Goal: Task Accomplishment & Management: Manage account settings

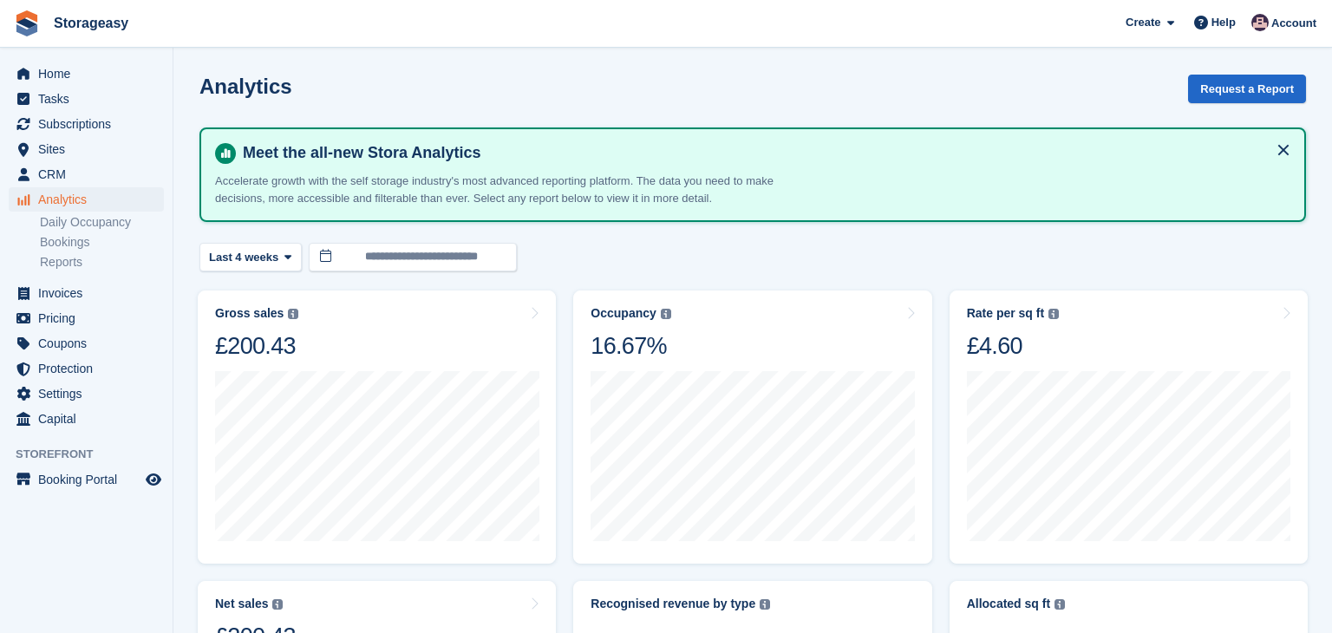
scroll to position [799, 0]
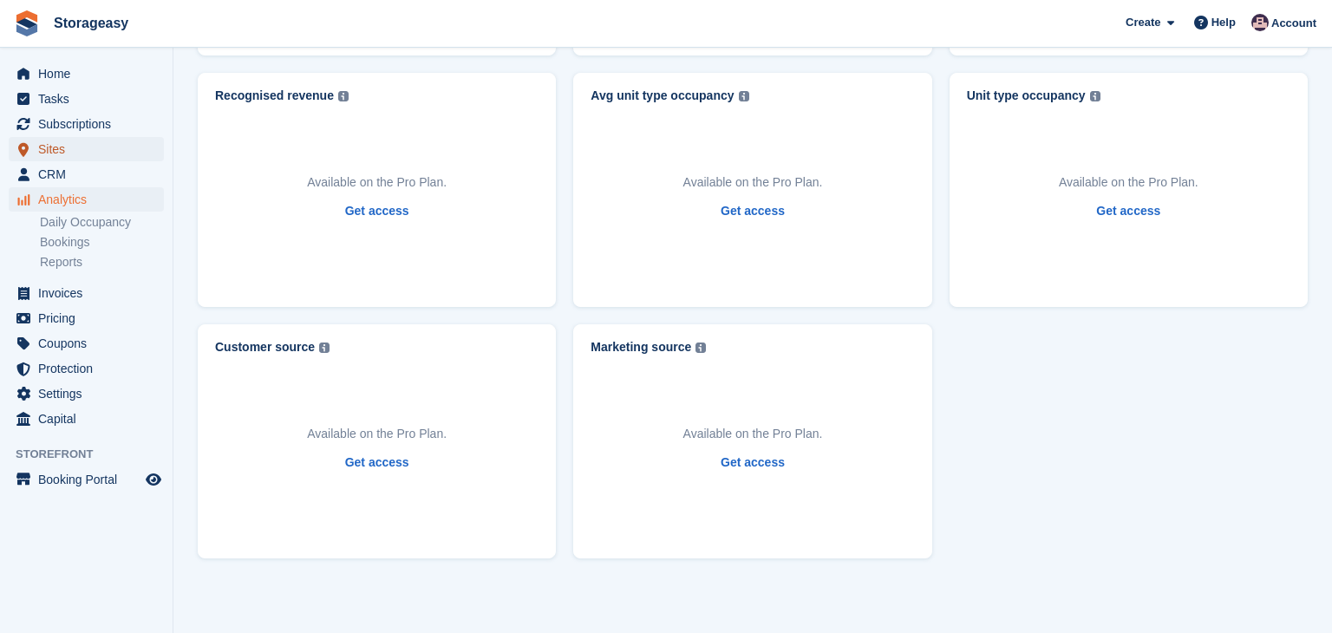
click at [41, 139] on span "Sites" at bounding box center [90, 149] width 104 height 24
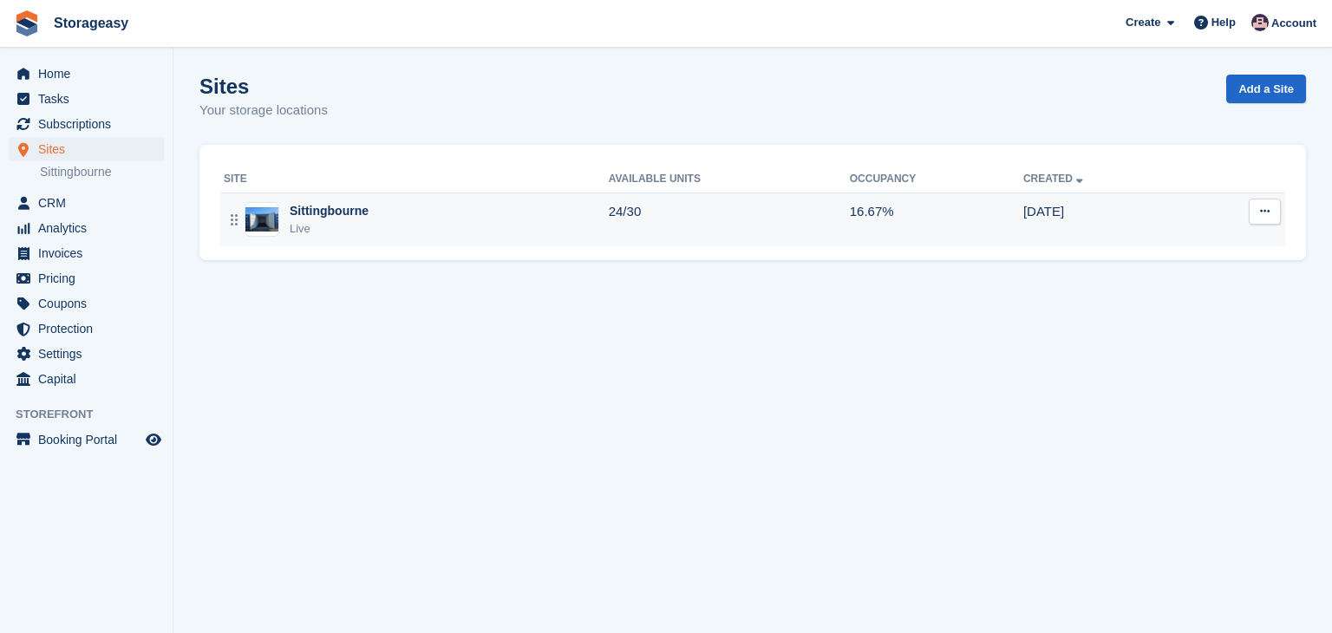
click at [410, 205] on div "Sittingbourne Live" at bounding box center [416, 220] width 385 height 36
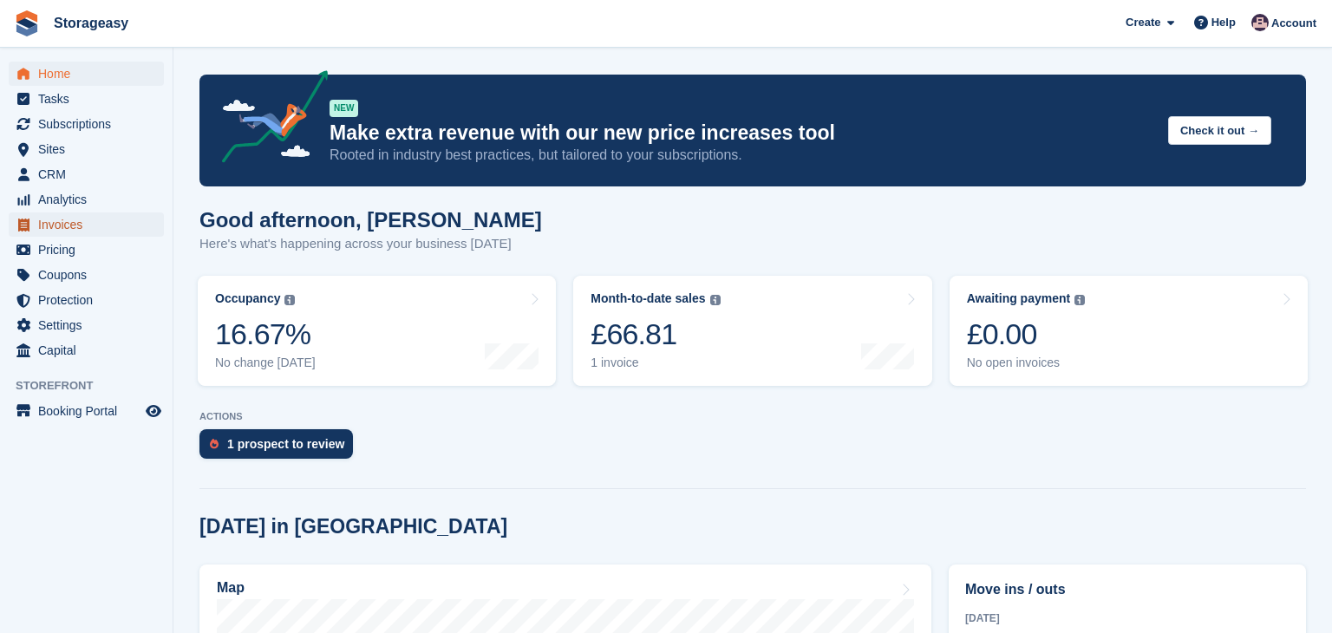
click at [62, 225] on span "Invoices" at bounding box center [90, 224] width 104 height 24
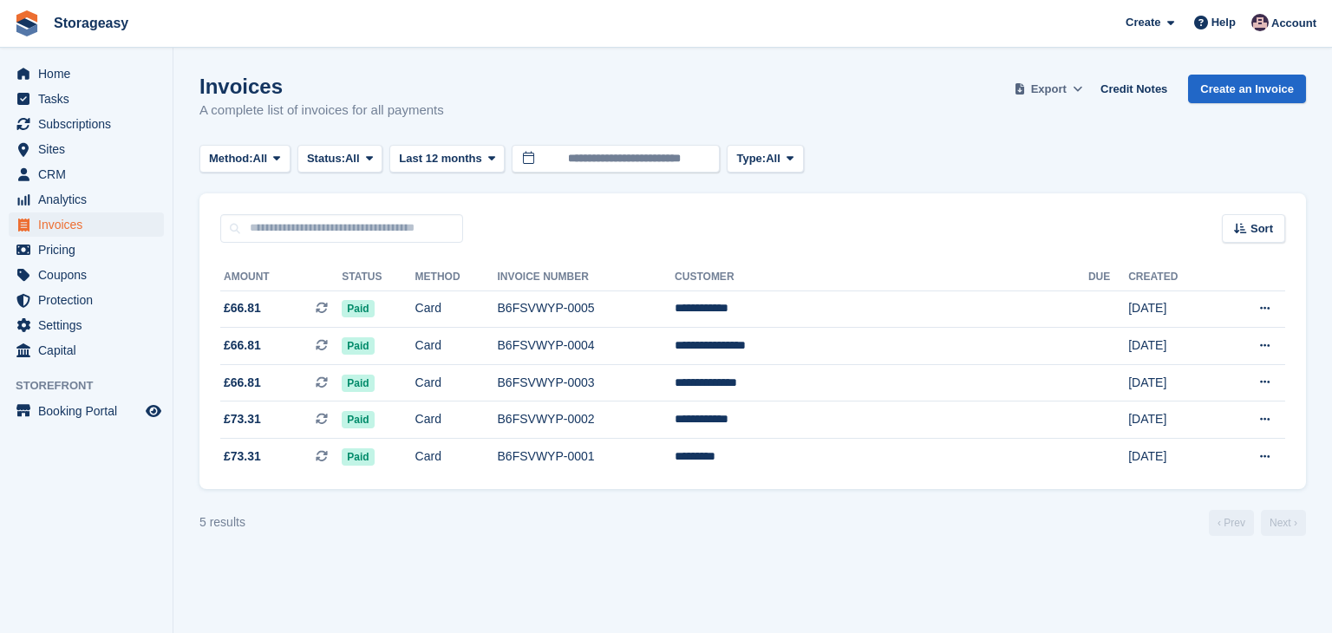
click at [1067, 88] on span "Export" at bounding box center [1049, 89] width 36 height 17
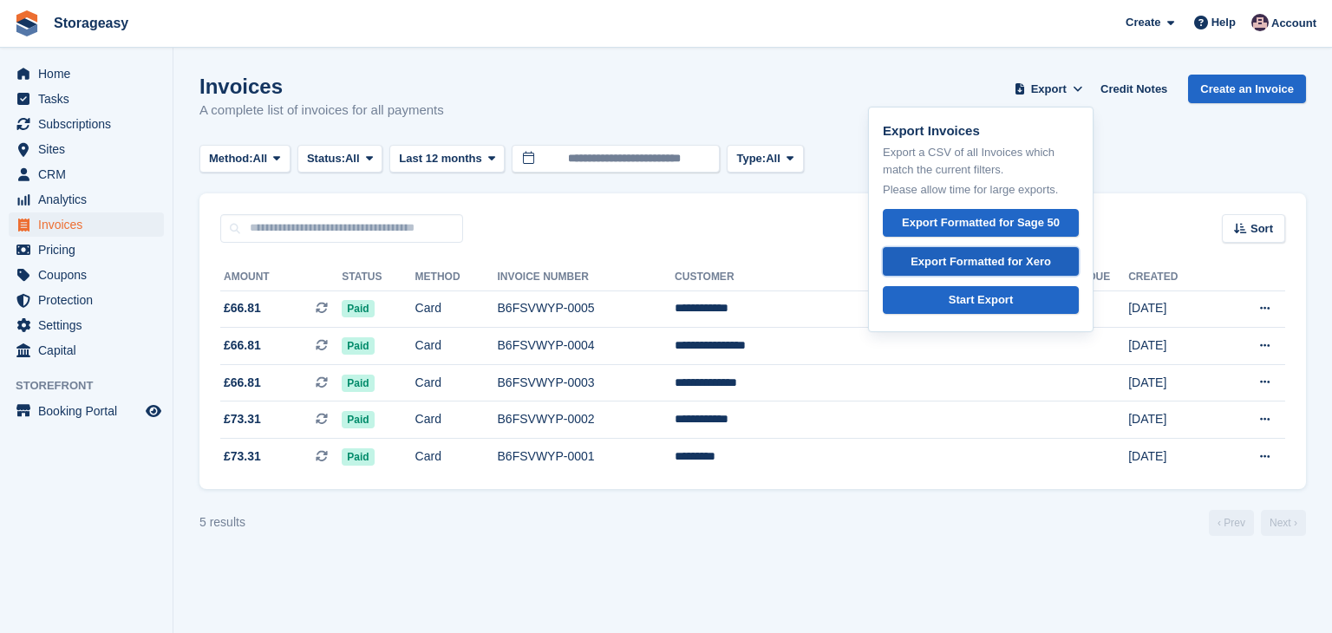
click at [1013, 267] on div "Export Formatted for Xero" at bounding box center [980, 261] width 140 height 17
click at [537, 234] on div "Sort Sort by Date created Created (oldest first) Created (newest first)" at bounding box center [752, 217] width 1106 height 49
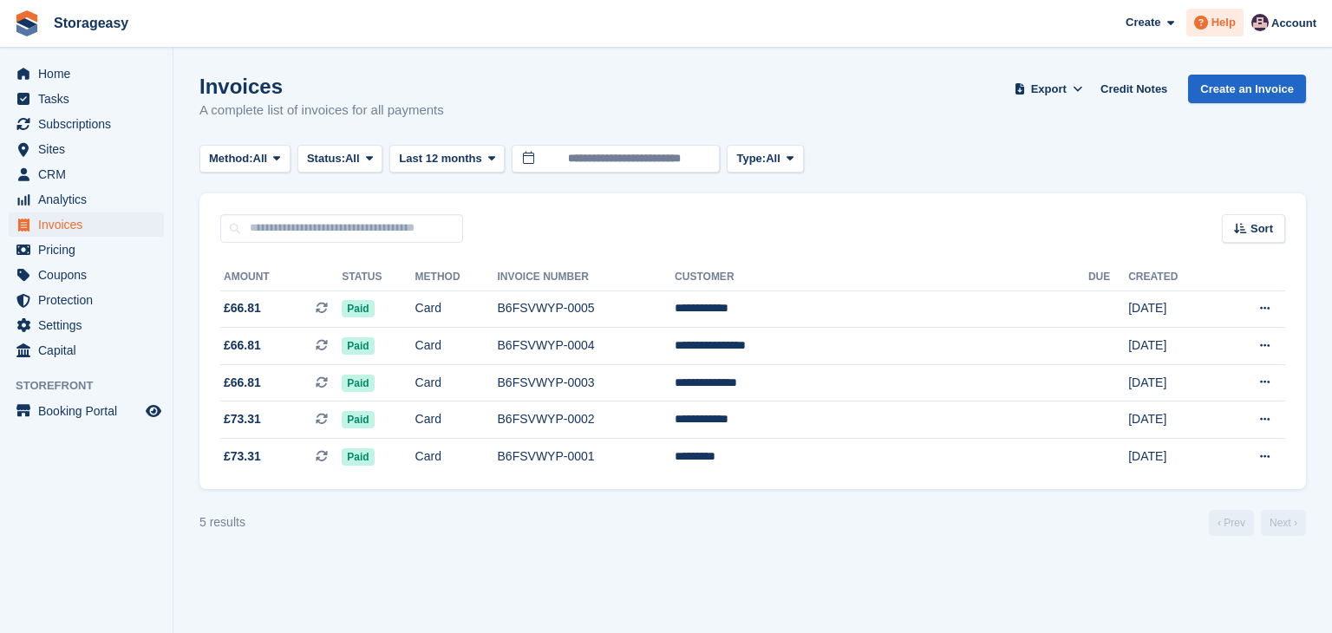
click at [1208, 23] on icon at bounding box center [1201, 23] width 14 height 14
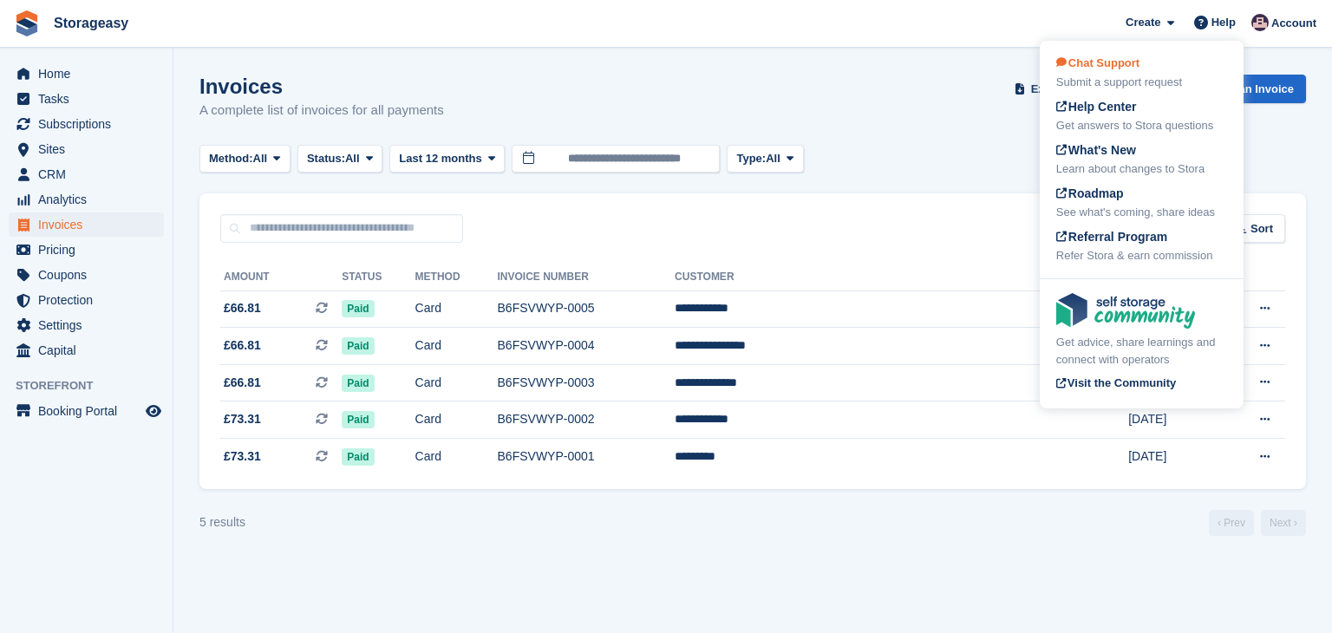
click at [1101, 64] on span "Chat Support" at bounding box center [1097, 62] width 83 height 13
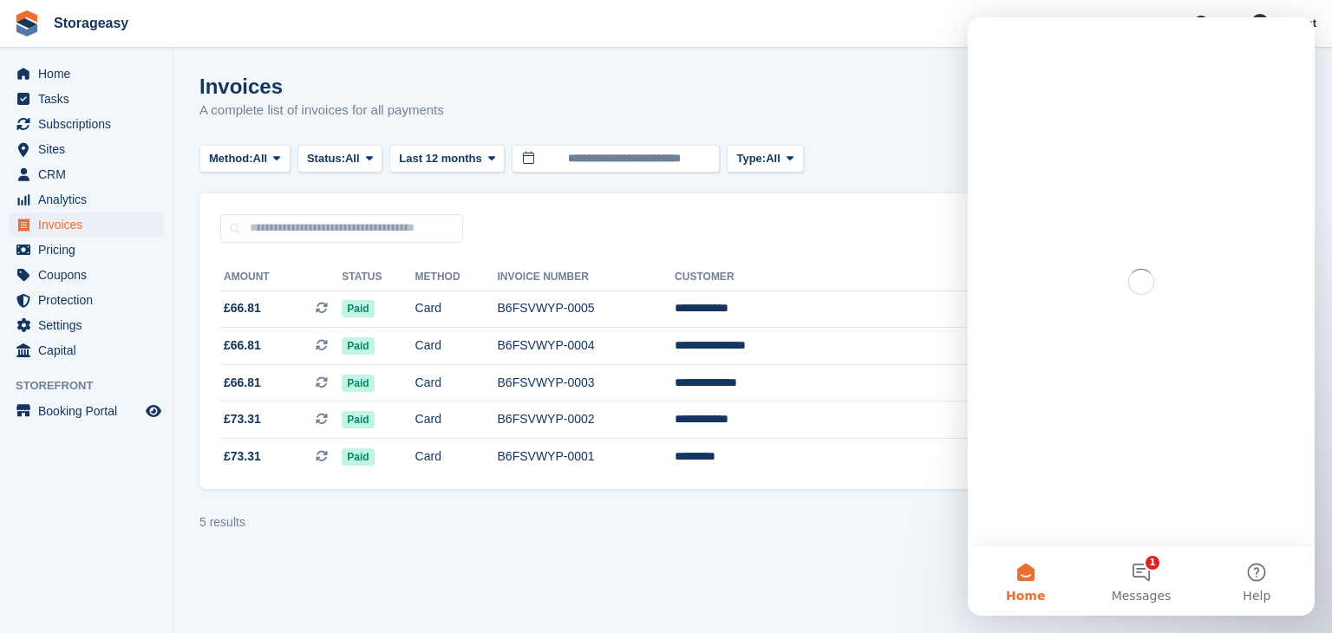
click at [1101, 64] on div "Intercom messenger" at bounding box center [1141, 86] width 347 height 138
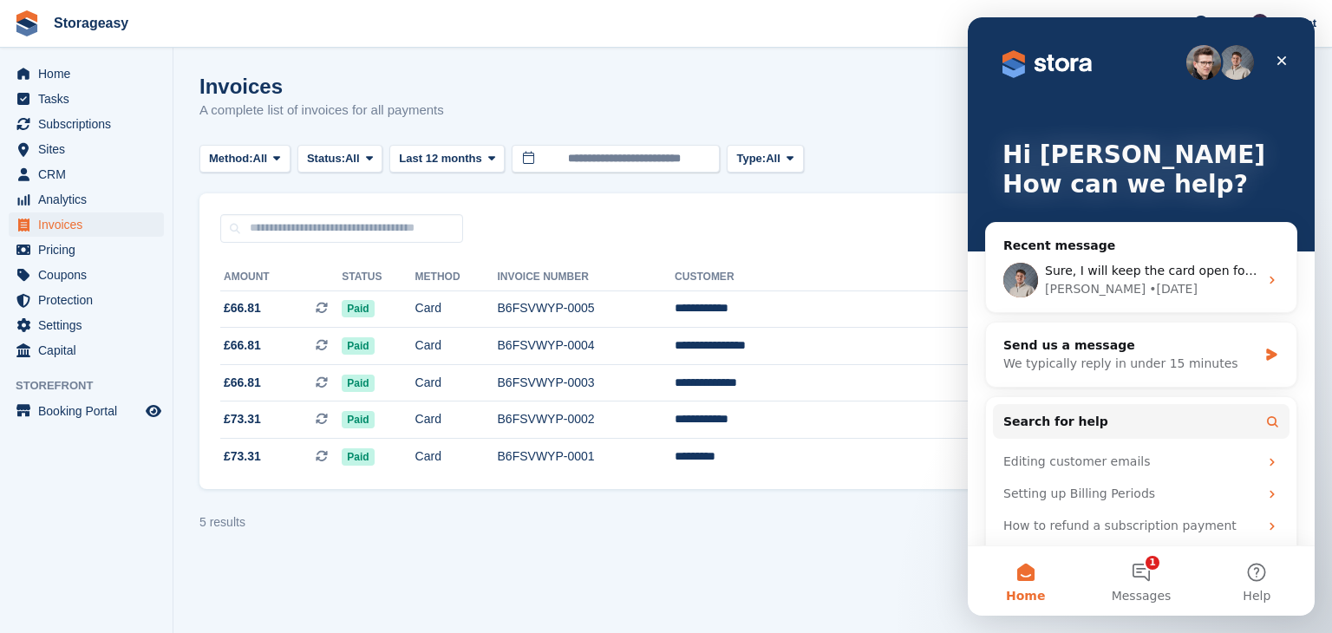
click at [845, 206] on div "Sort Sort by Date created Created (oldest first) Created (newest first)" at bounding box center [752, 217] width 1106 height 49
click at [1284, 65] on icon "Close" at bounding box center [1282, 61] width 14 height 14
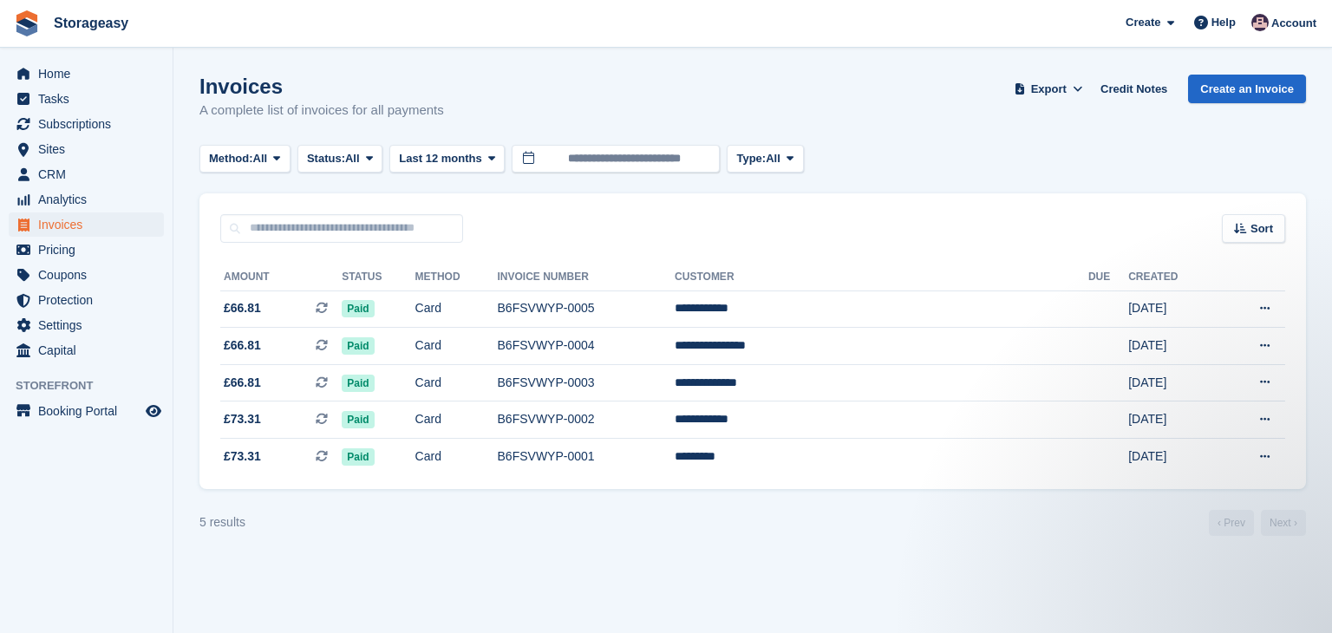
click at [1000, 165] on div "Method: All All Bank Transfer Cash Cheque Debit/Credit Card Direct Debit SEPA D…" at bounding box center [752, 159] width 1106 height 29
click at [340, 189] on turbo-frame "Invoices A complete list of invoices for all payments Export Export Invoices Ex…" at bounding box center [752, 305] width 1106 height 461
click at [800, 160] on button "Type: All" at bounding box center [765, 159] width 76 height 29
click at [495, 179] on turbo-frame "Invoices A complete list of invoices for all payments Export Export Invoices Ex…" at bounding box center [752, 305] width 1106 height 461
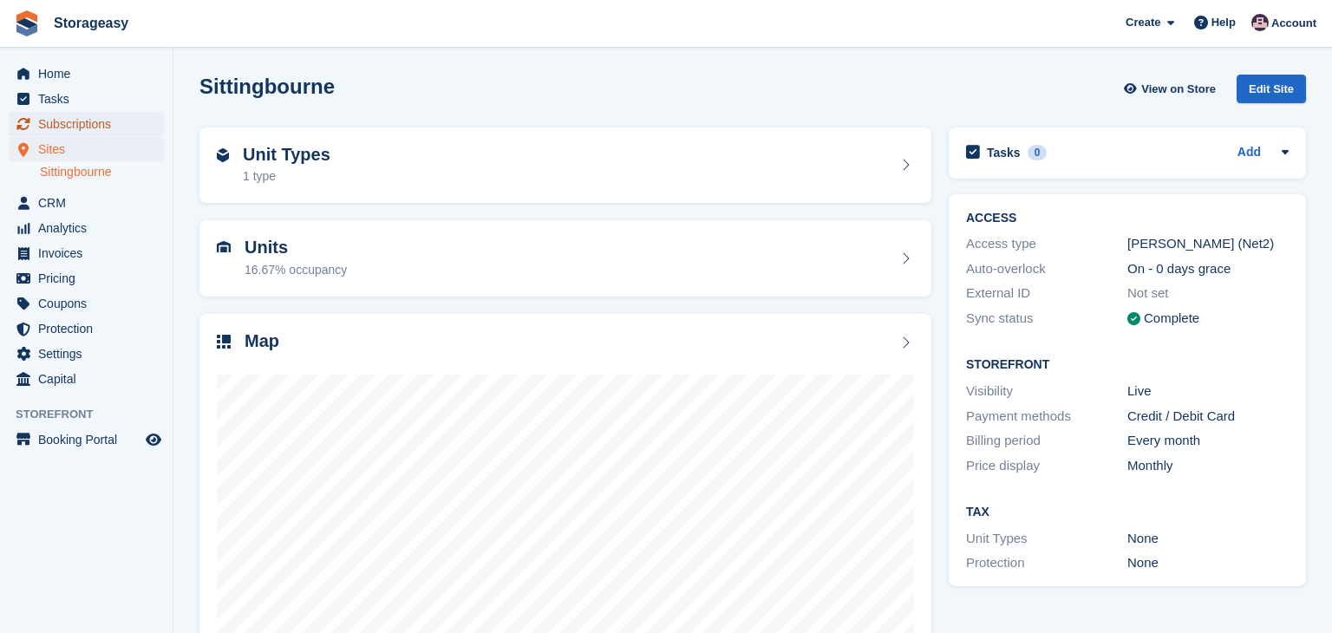
click at [121, 121] on span "Subscriptions" at bounding box center [90, 124] width 104 height 24
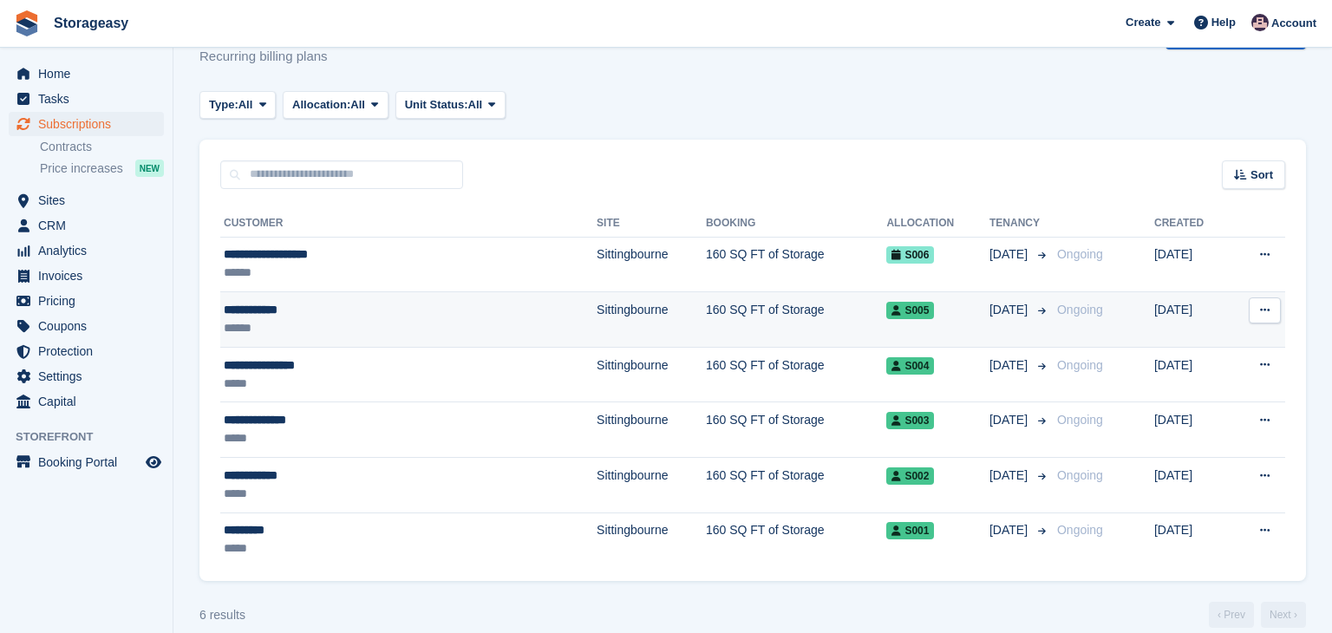
scroll to position [74, 0]
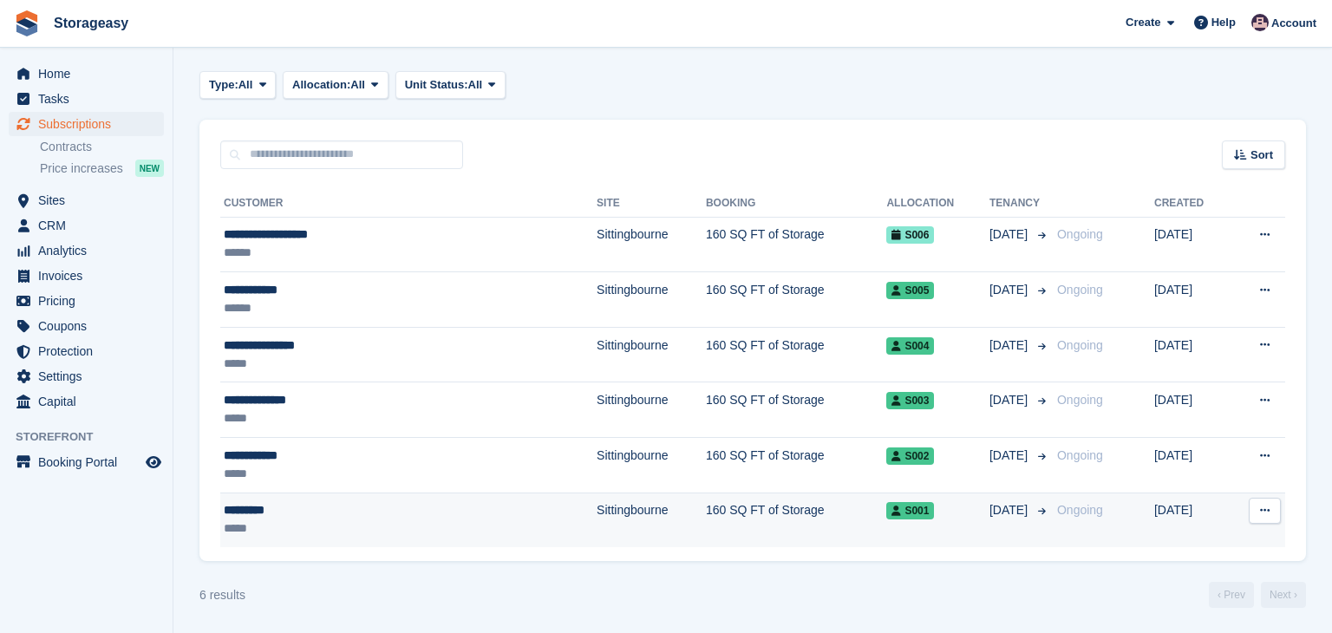
click at [371, 513] on div "*********" at bounding box center [346, 510] width 244 height 18
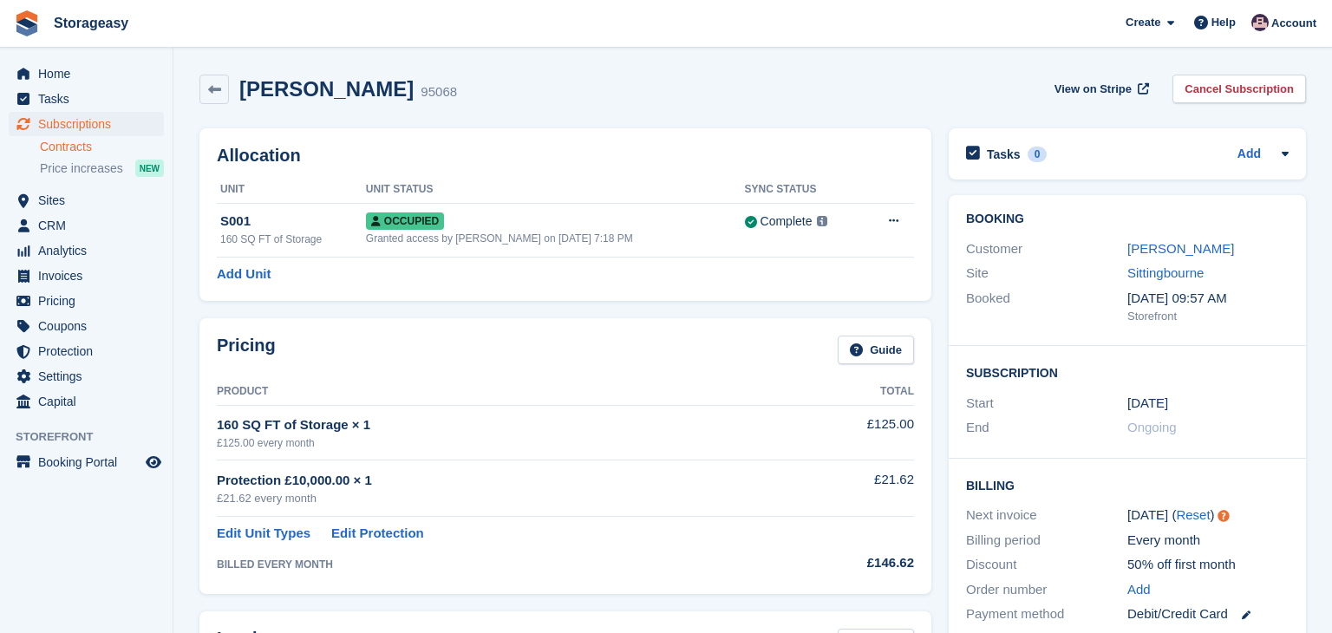
click at [59, 150] on link "Contracts" at bounding box center [102, 147] width 124 height 16
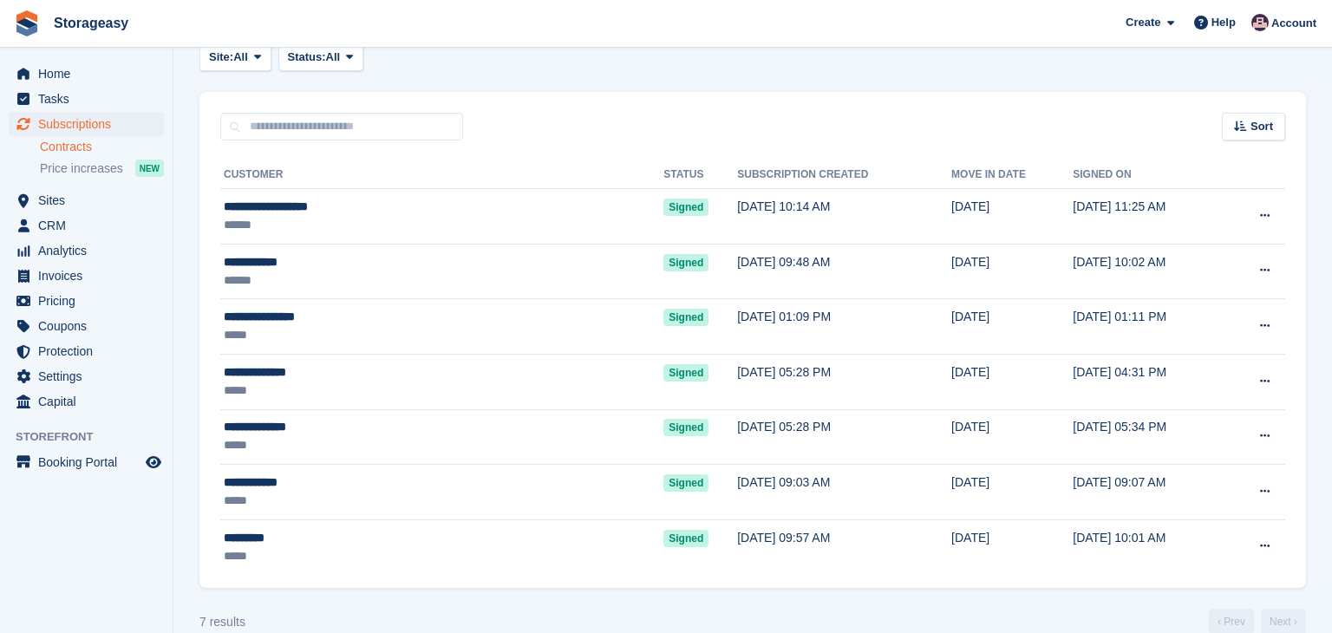
scroll to position [86, 0]
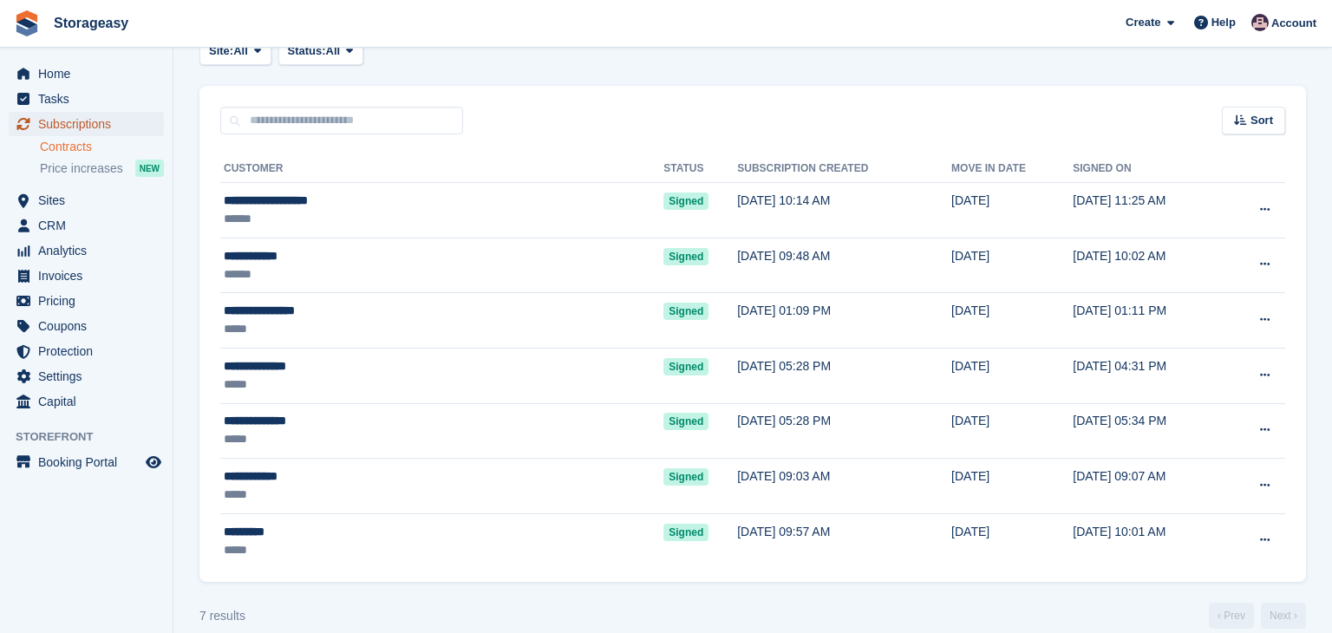
click at [76, 127] on span "Subscriptions" at bounding box center [90, 124] width 104 height 24
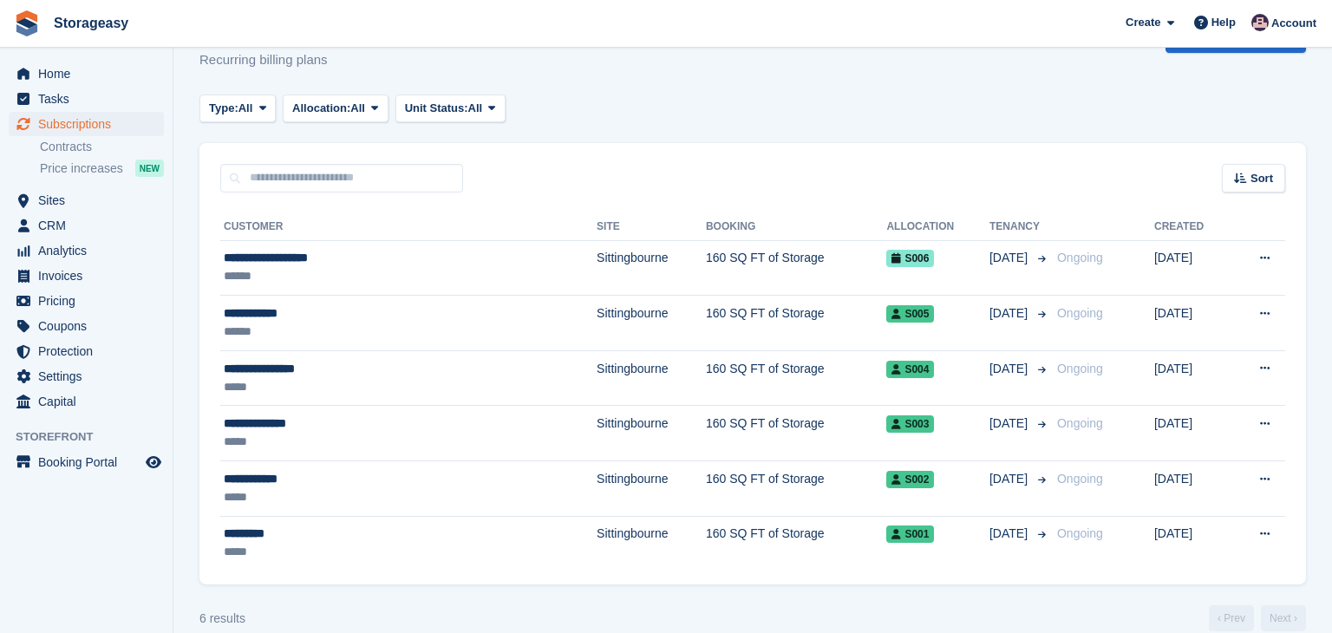
scroll to position [74, 0]
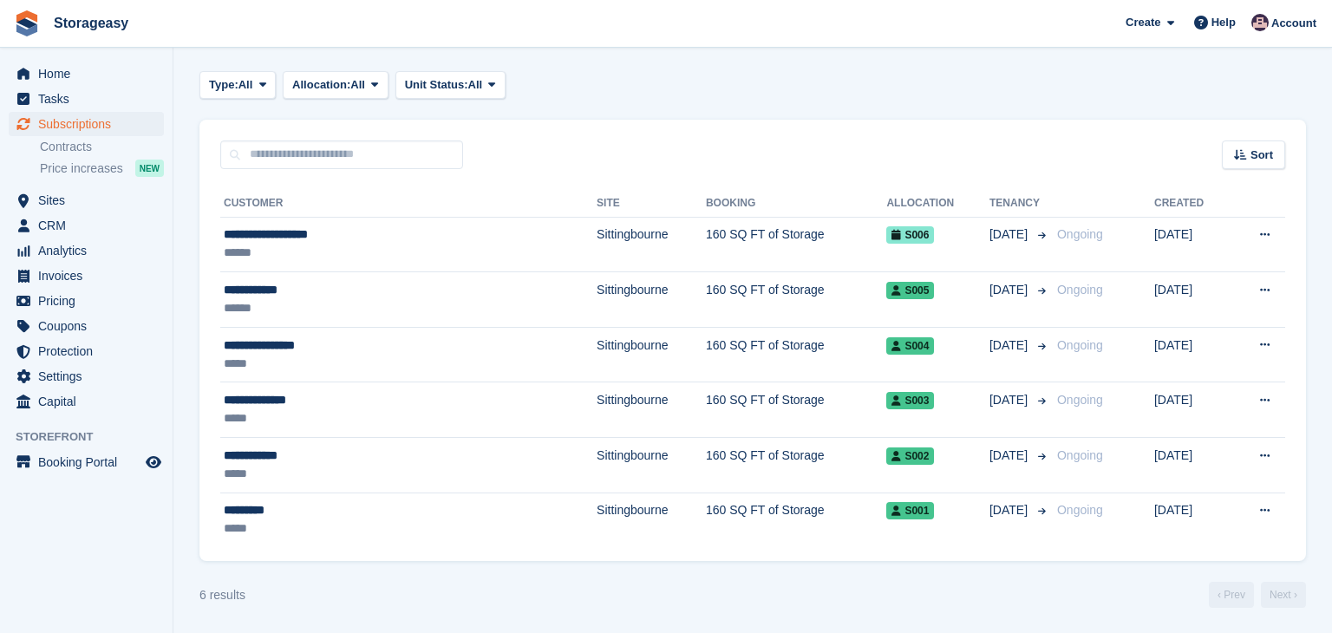
click at [728, 155] on div "Sort Sort by Customer name Date created Move in date Move out date Created (old…" at bounding box center [752, 144] width 1106 height 49
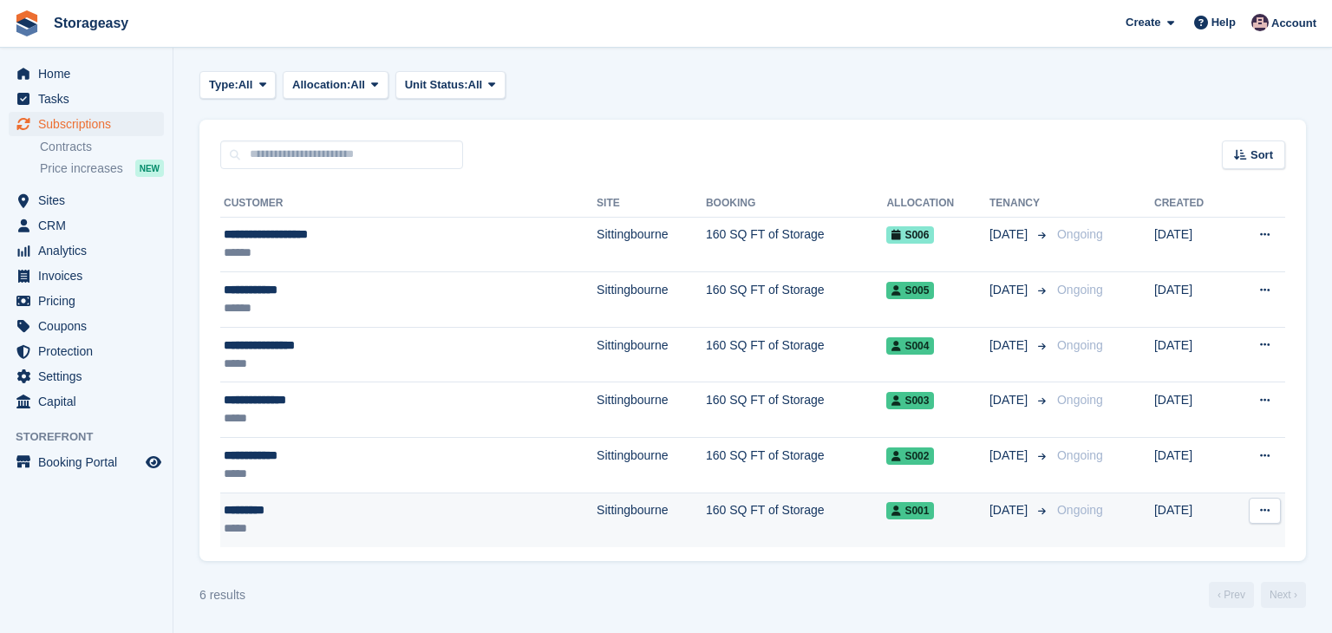
click at [276, 506] on div "*********" at bounding box center [346, 510] width 244 height 18
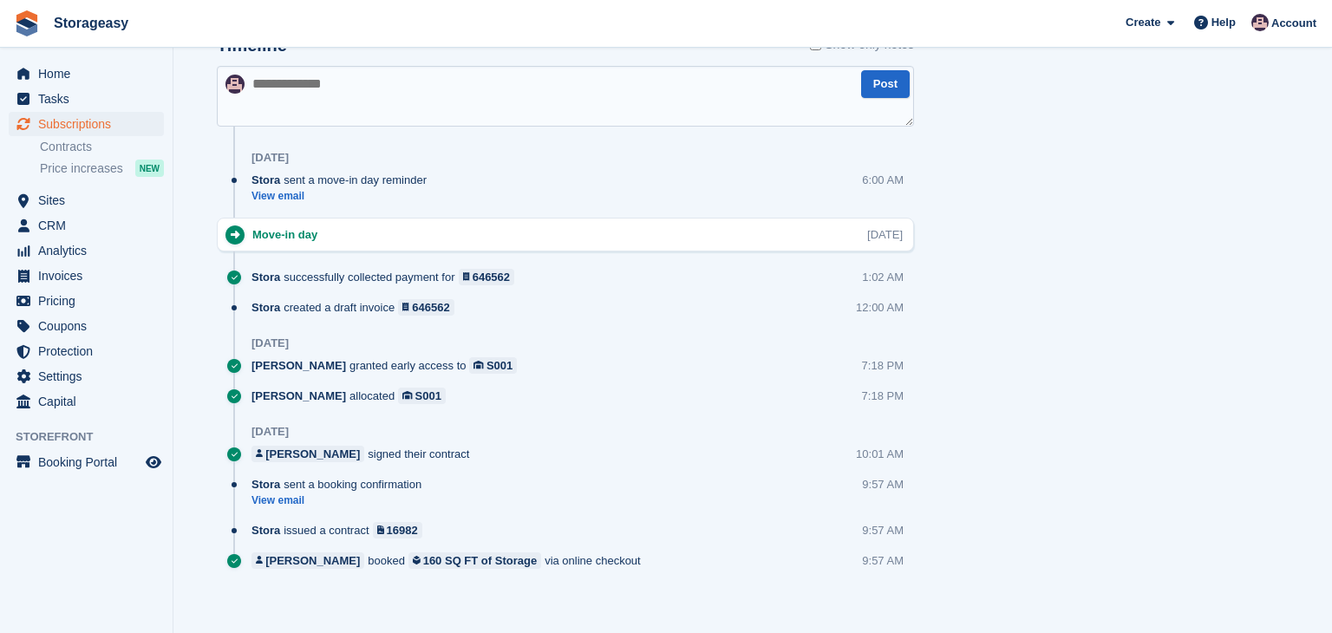
scroll to position [976, 0]
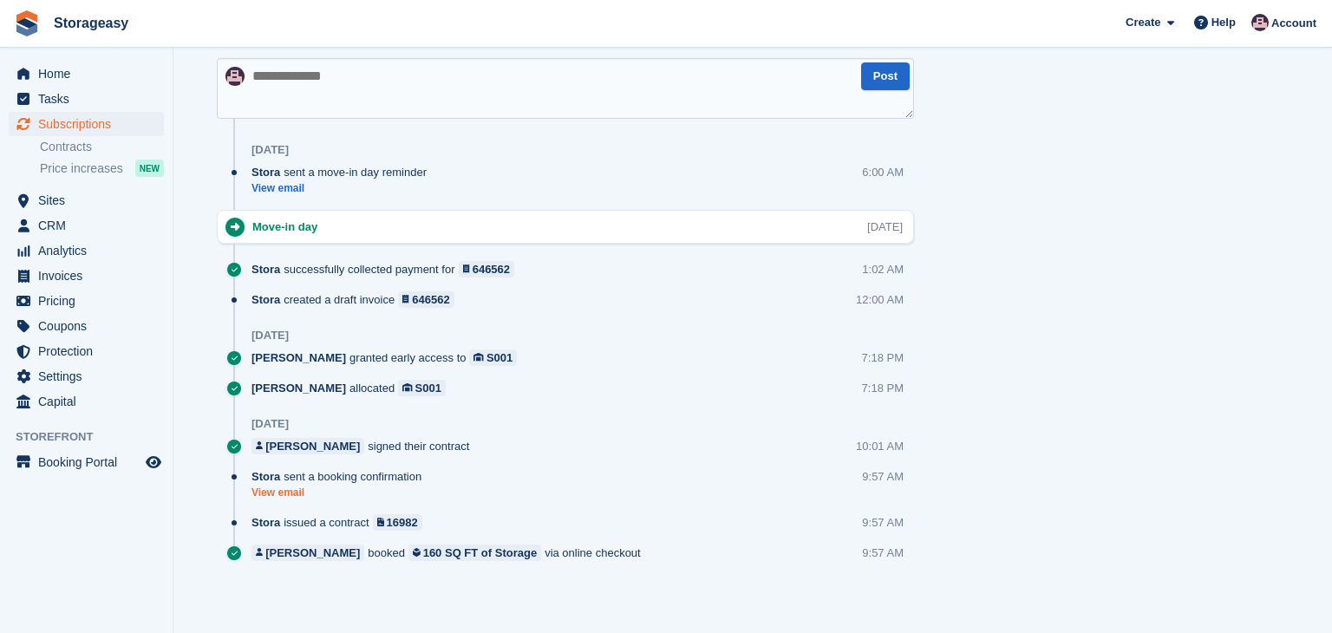
click at [283, 494] on link "View email" at bounding box center [340, 493] width 179 height 15
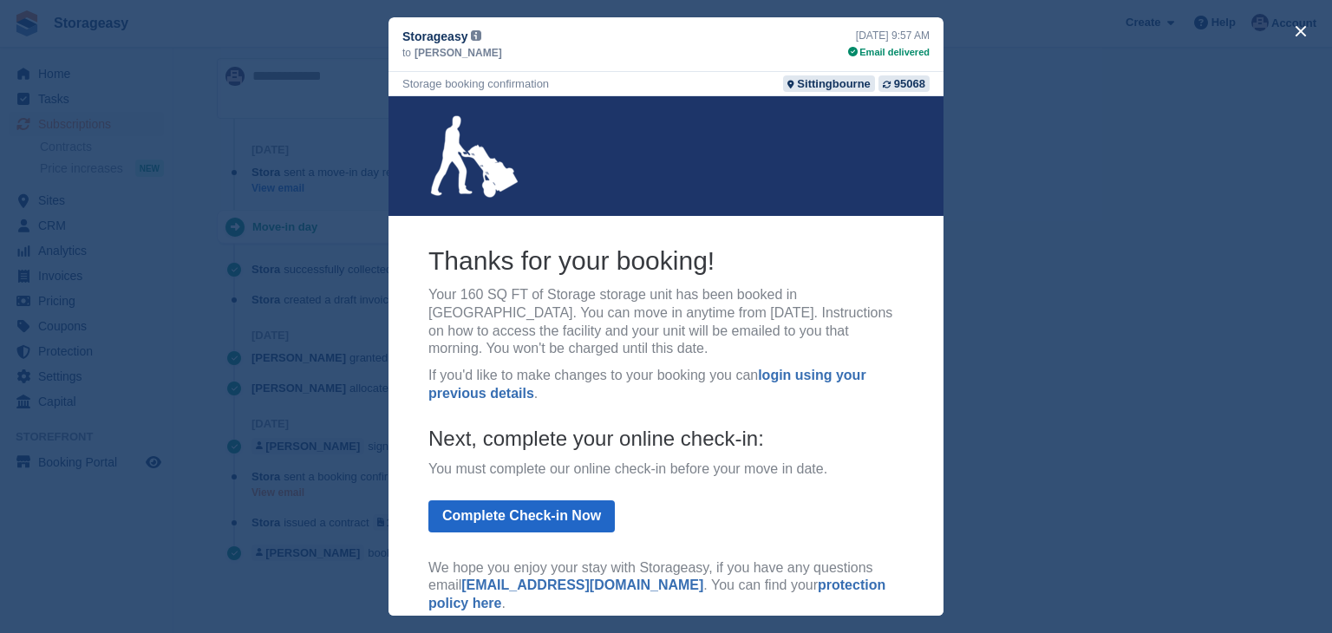
scroll to position [0, 0]
click at [1076, 73] on div "close" at bounding box center [666, 316] width 1332 height 633
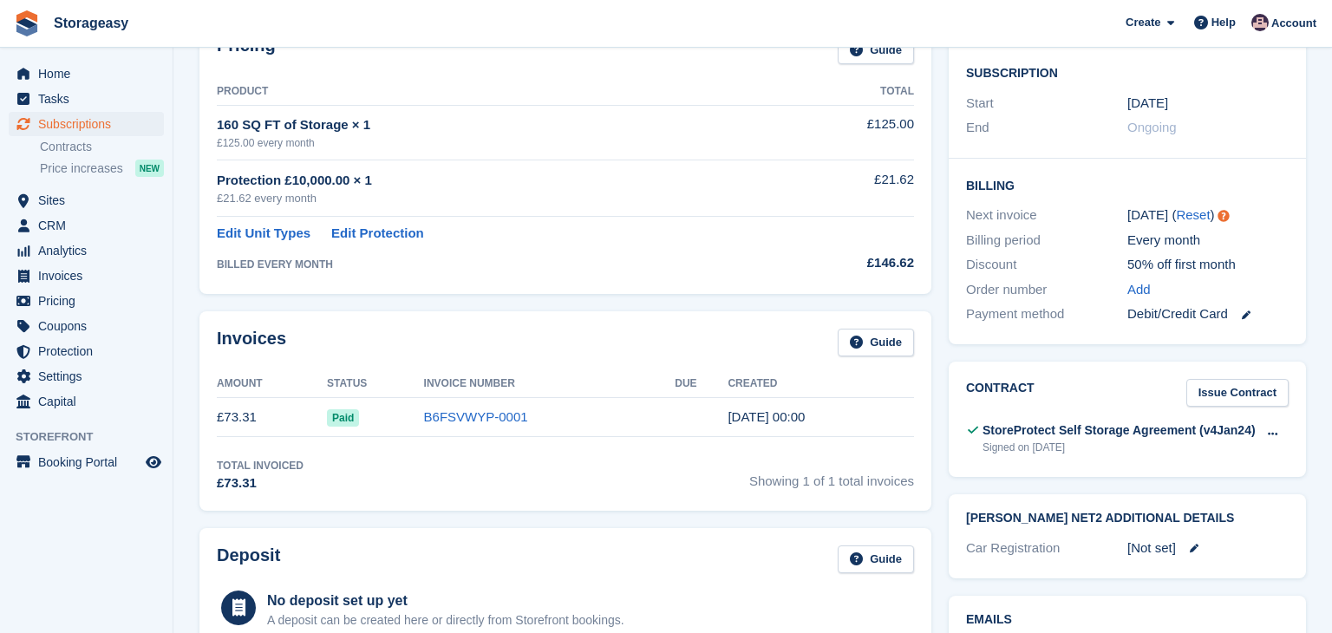
scroll to position [279, 0]
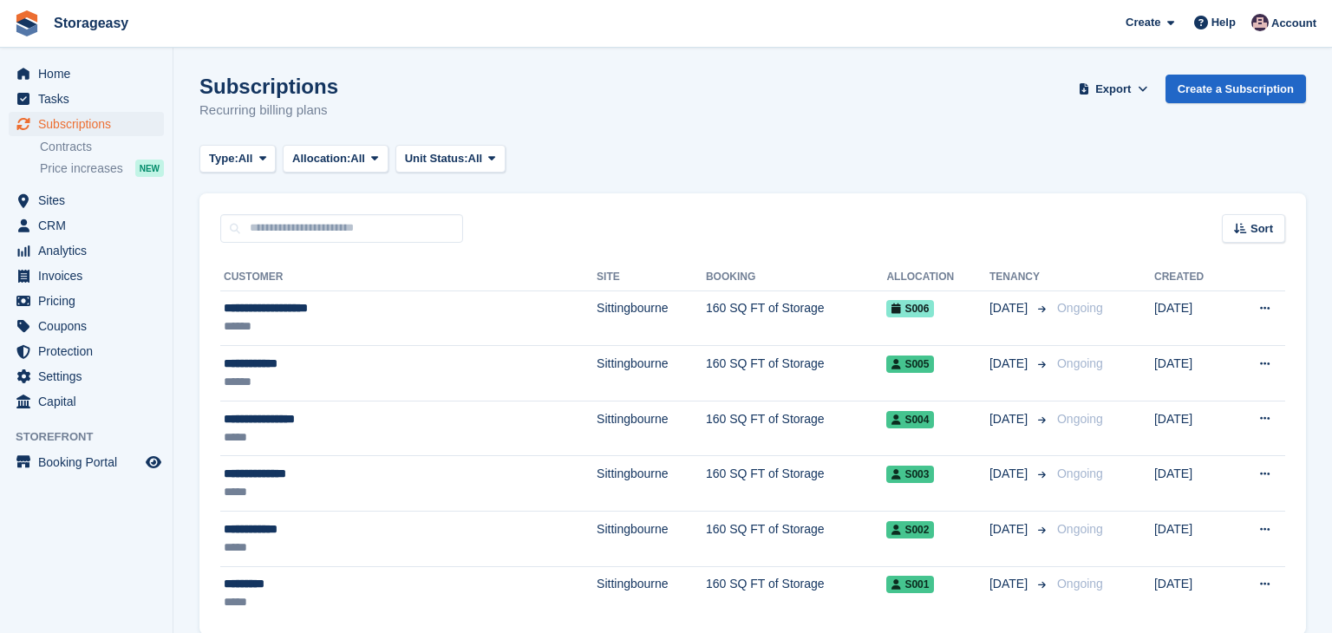
scroll to position [74, 0]
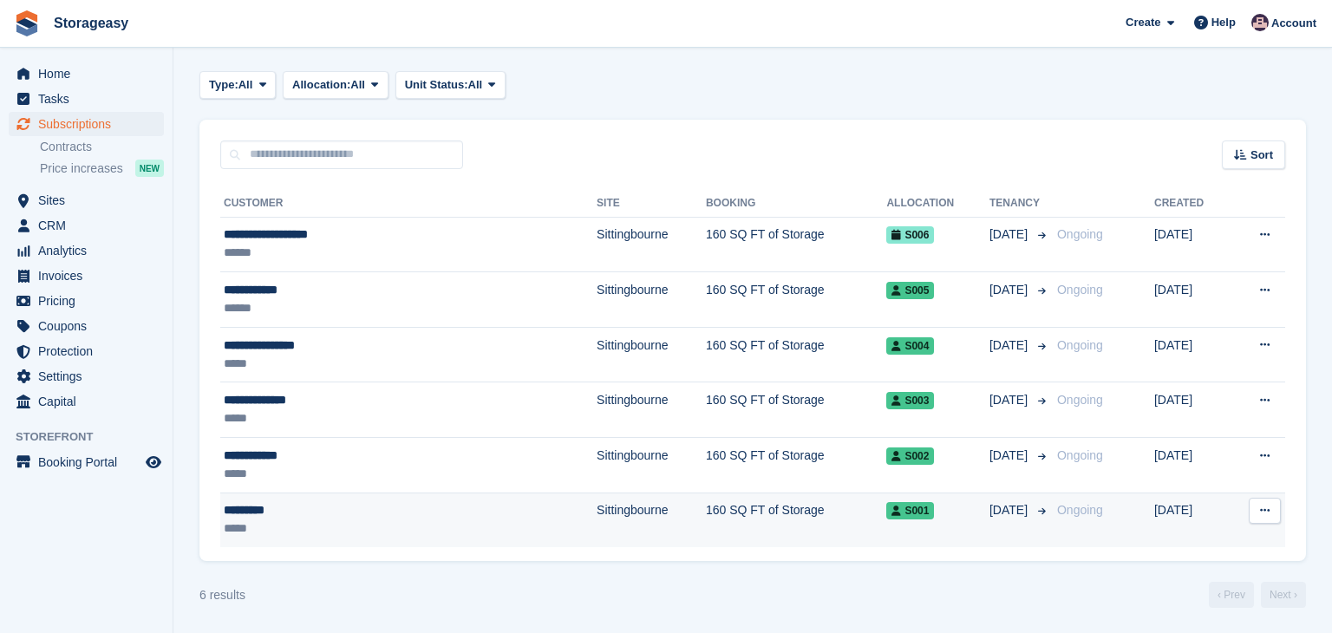
click at [1263, 499] on button at bounding box center [1265, 511] width 32 height 26
click at [1198, 543] on p "View customer" at bounding box center [1197, 544] width 151 height 23
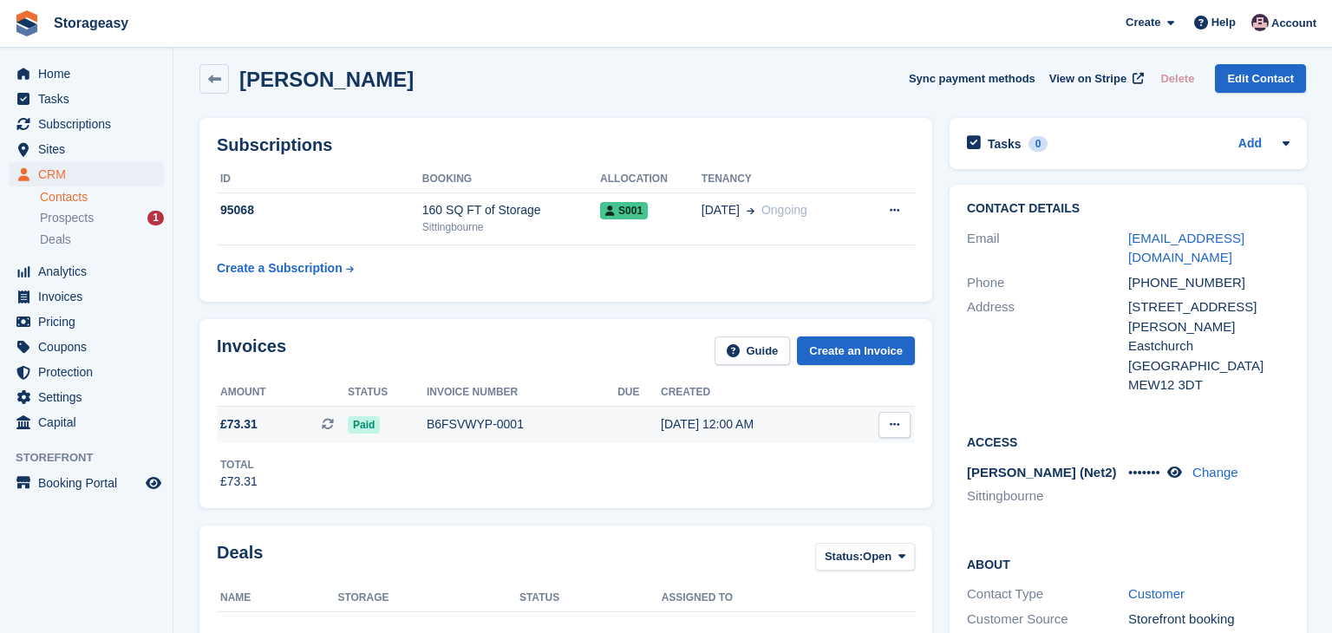
scroll to position [2, 0]
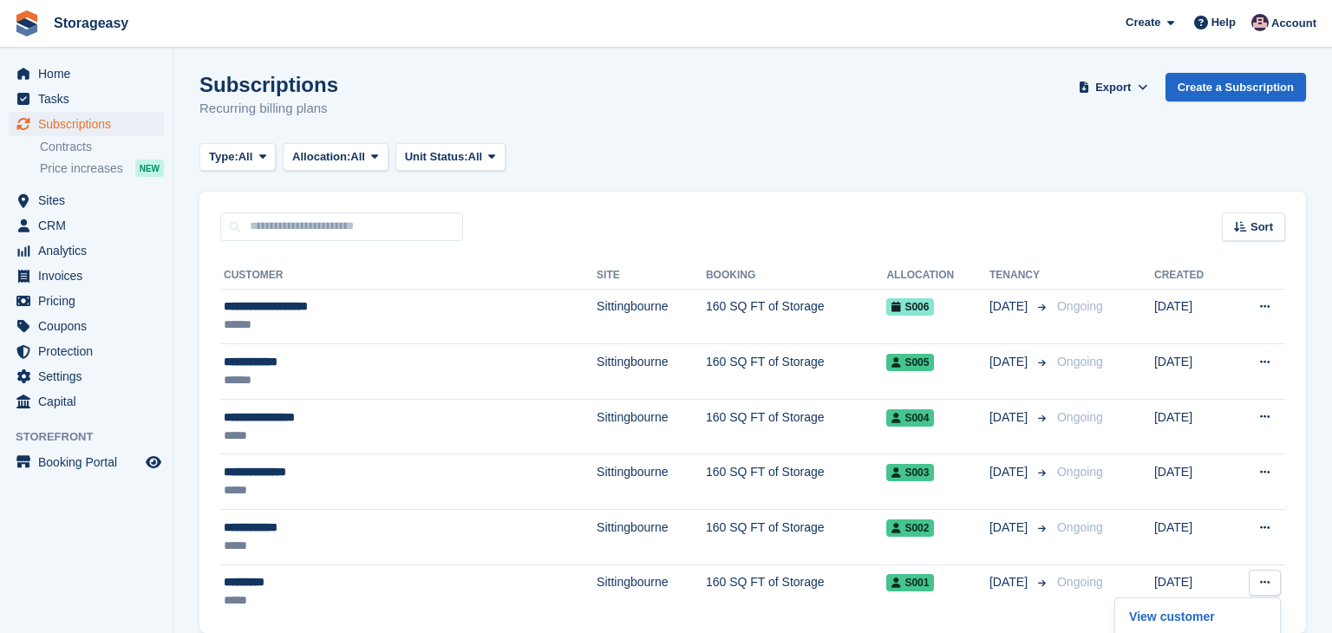
scroll to position [74, 0]
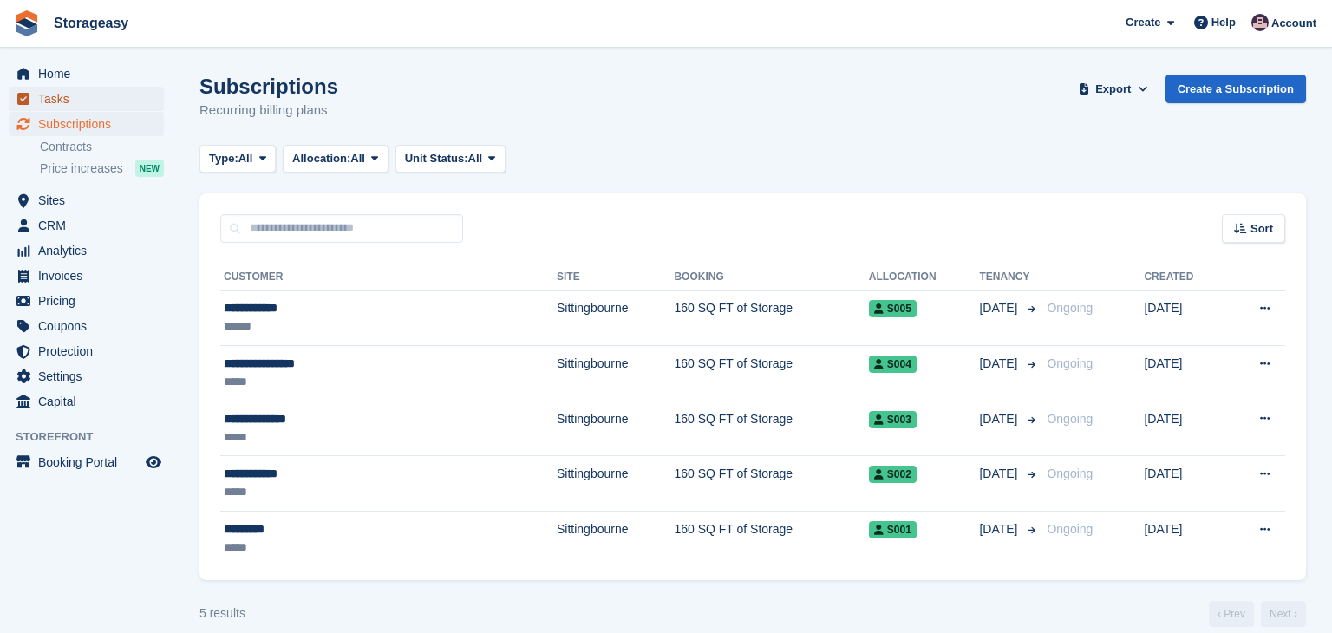
click at [71, 98] on span "Tasks" at bounding box center [90, 99] width 104 height 24
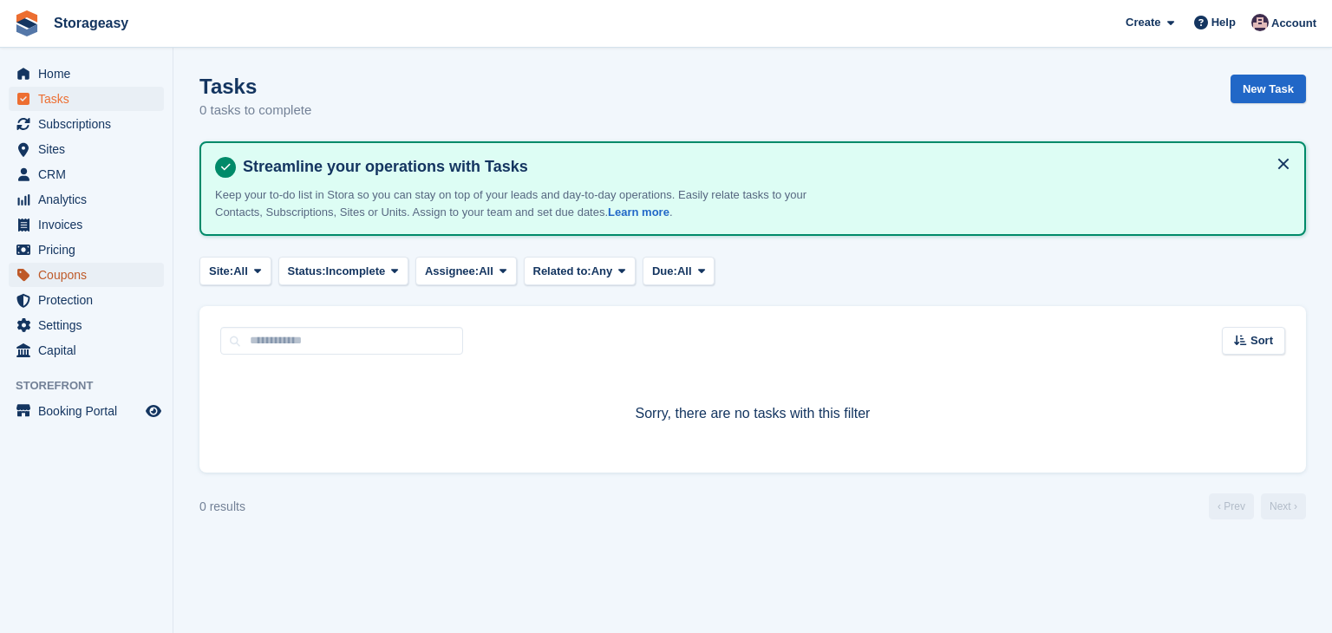
click at [80, 272] on span "Coupons" at bounding box center [90, 275] width 104 height 24
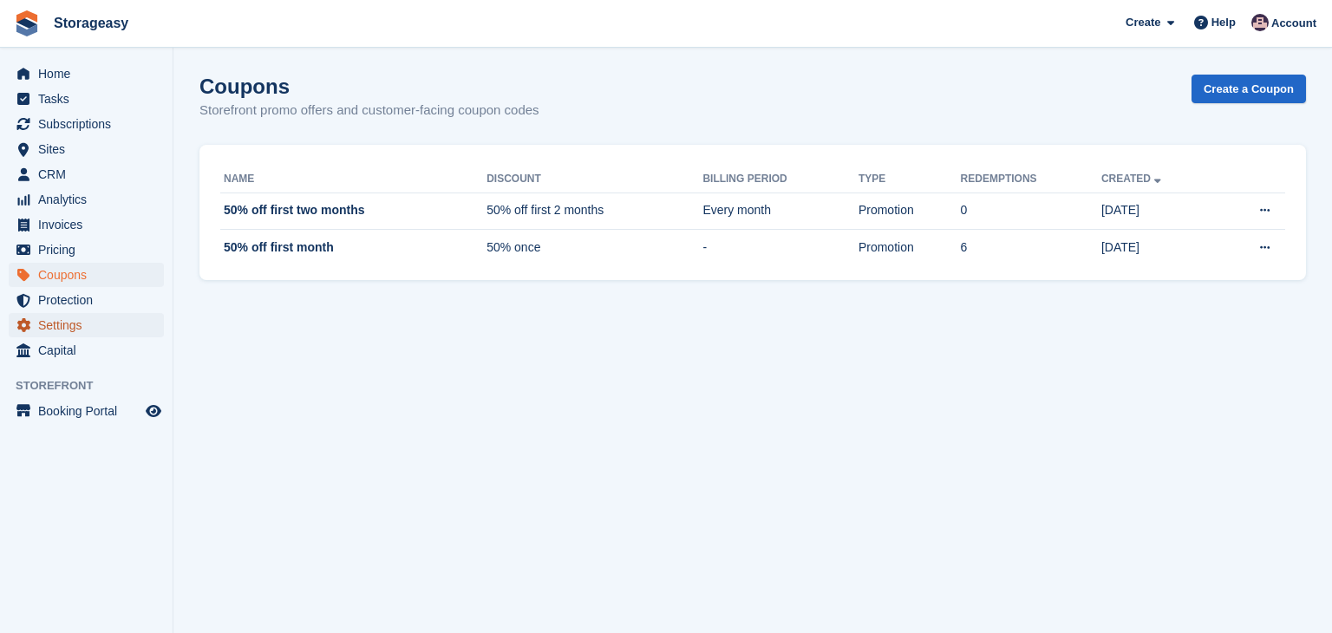
click at [81, 323] on span "Settings" at bounding box center [90, 325] width 104 height 24
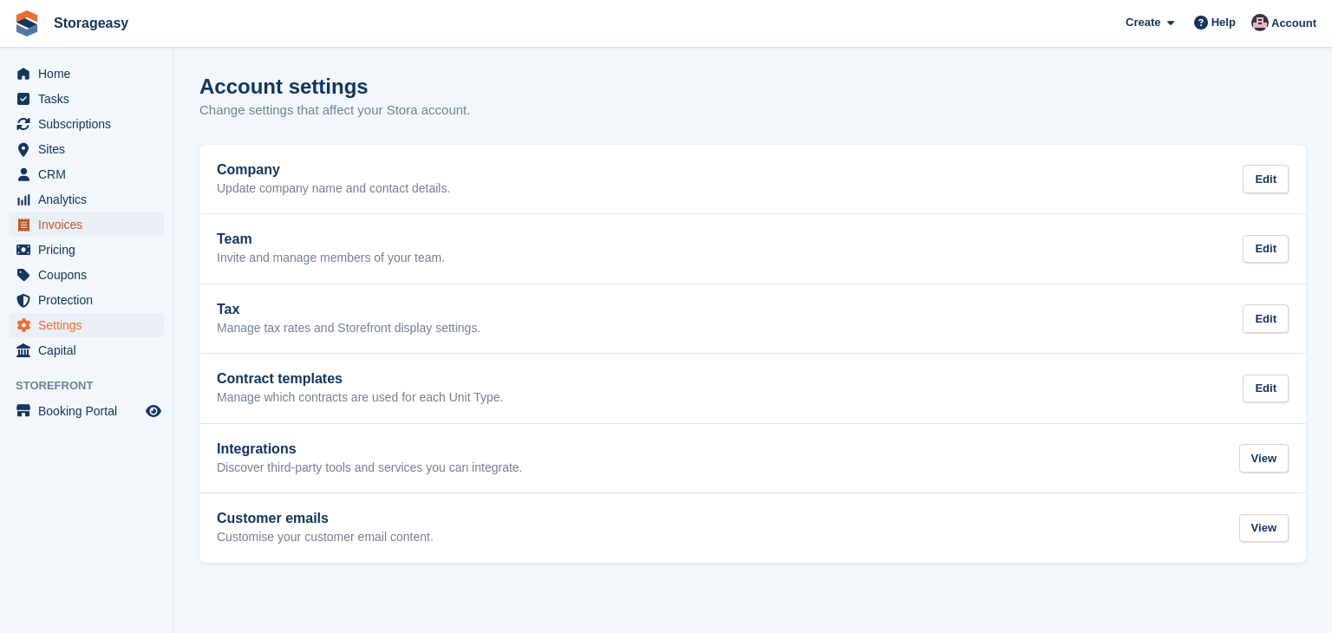
click at [86, 215] on span "Invoices" at bounding box center [90, 224] width 104 height 24
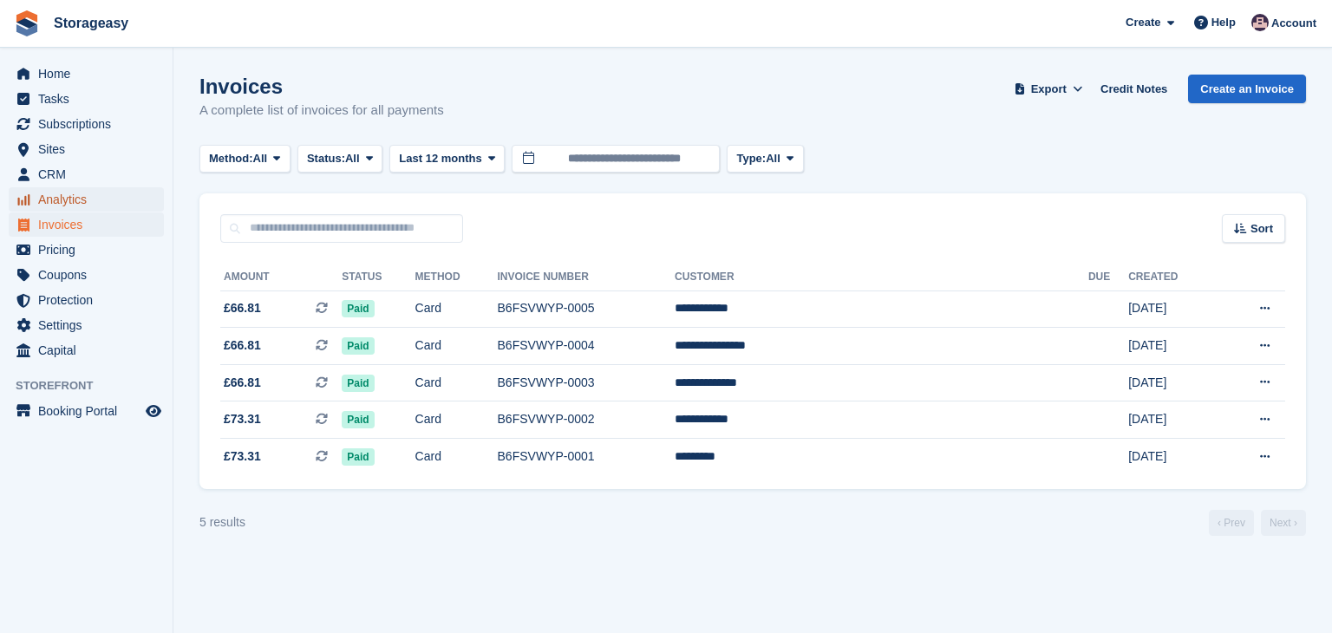
click at [86, 203] on span "Analytics" at bounding box center [90, 199] width 104 height 24
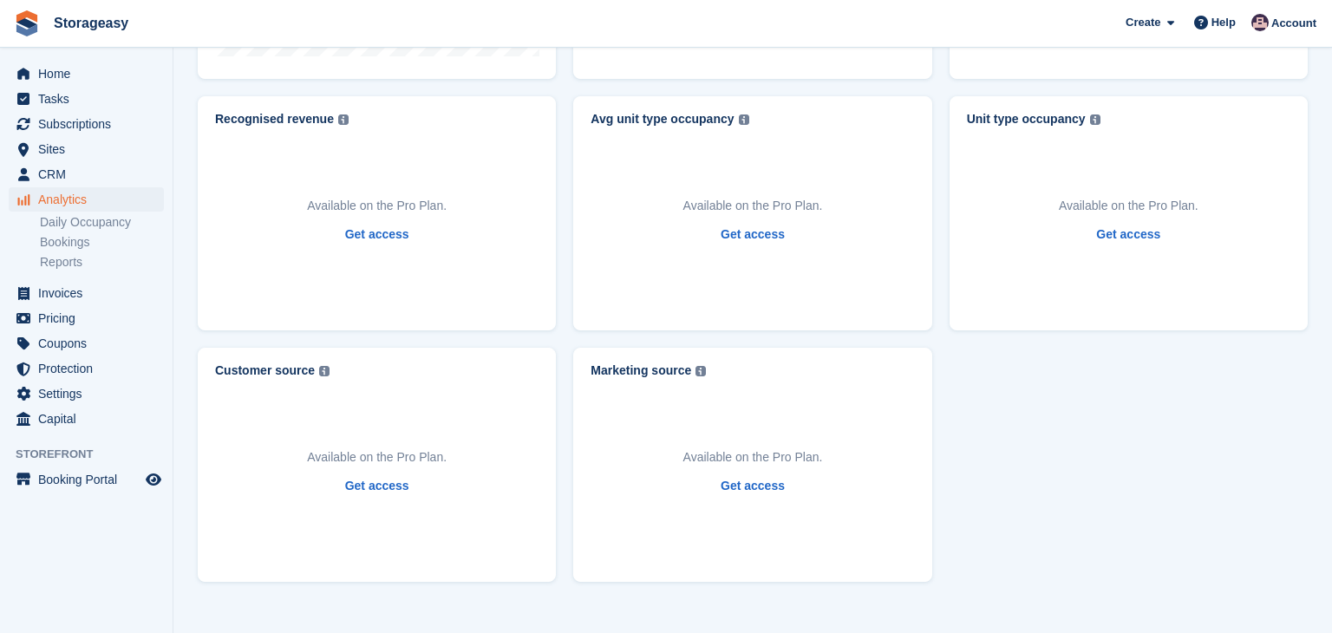
scroll to position [799, 0]
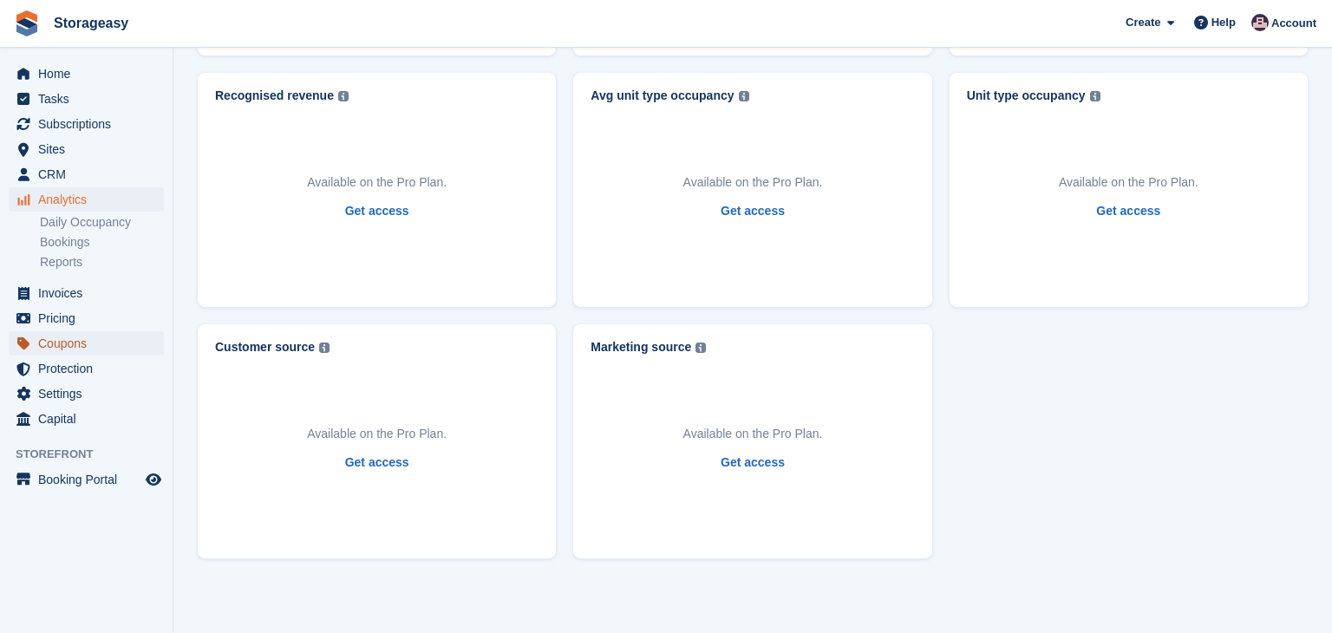
click at [83, 343] on span "Coupons" at bounding box center [90, 343] width 104 height 24
